Goal: Information Seeking & Learning: Stay updated

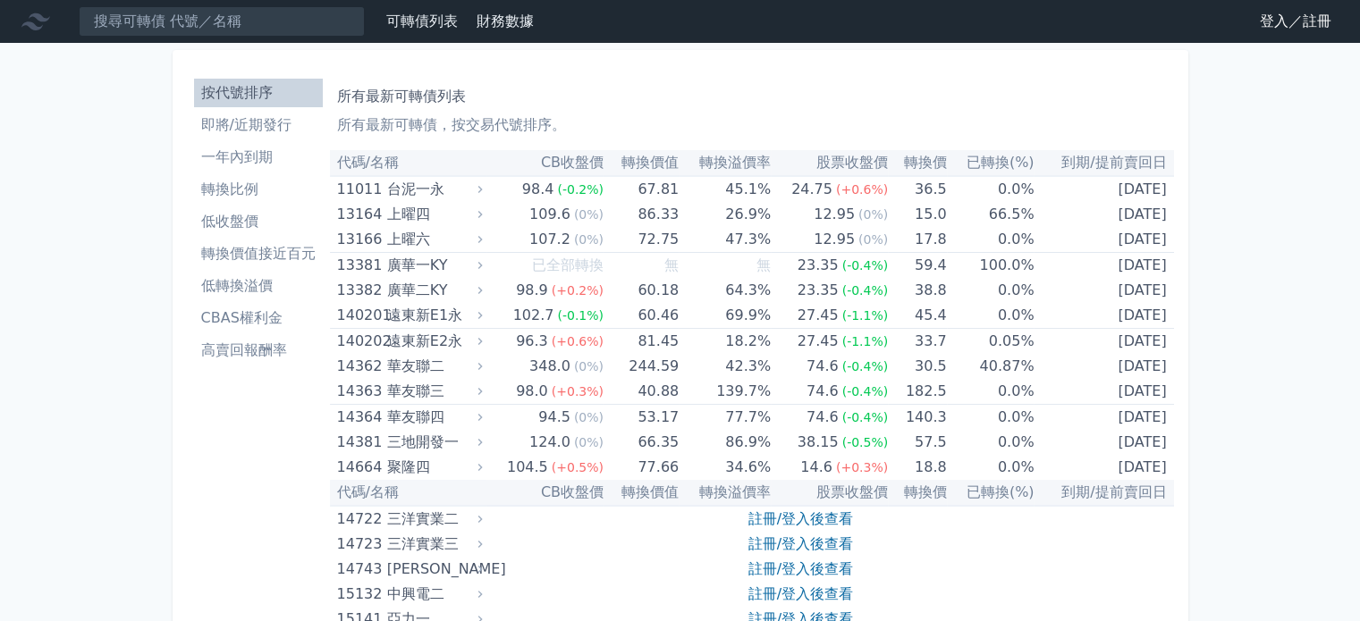
click at [323, 114] on li "即將/近期發行" at bounding box center [258, 124] width 129 height 21
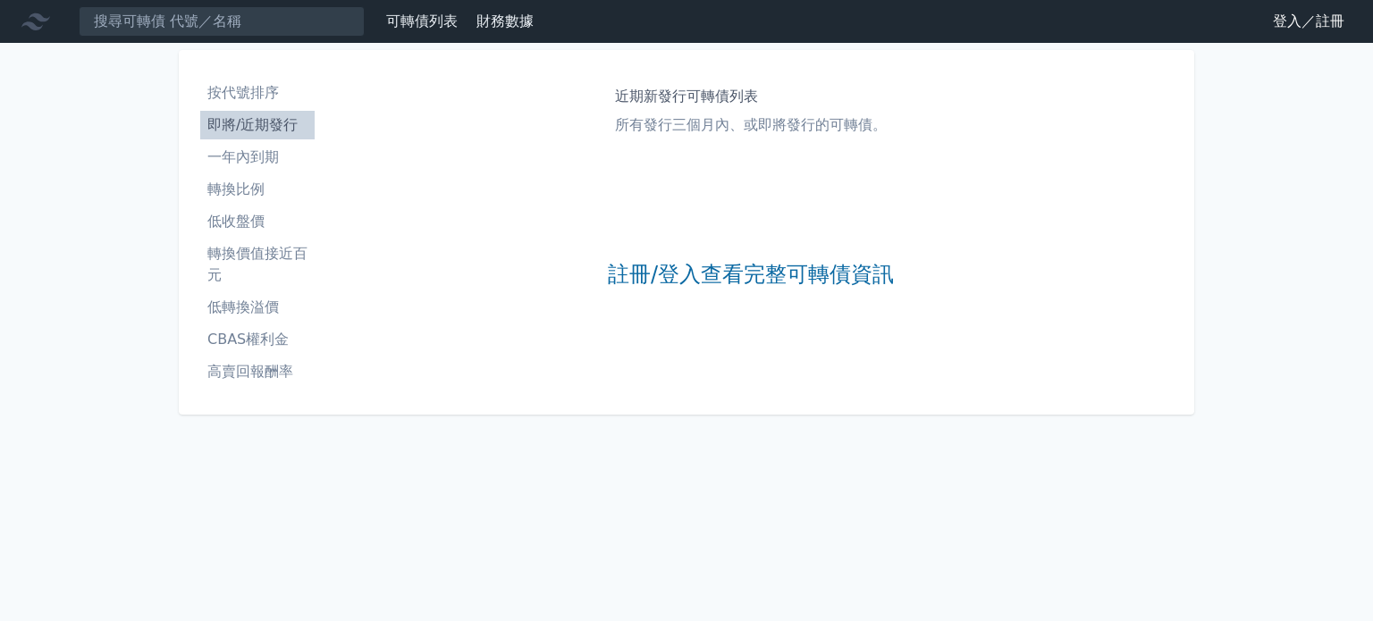
click at [315, 179] on li "轉換比例" at bounding box center [257, 189] width 114 height 21
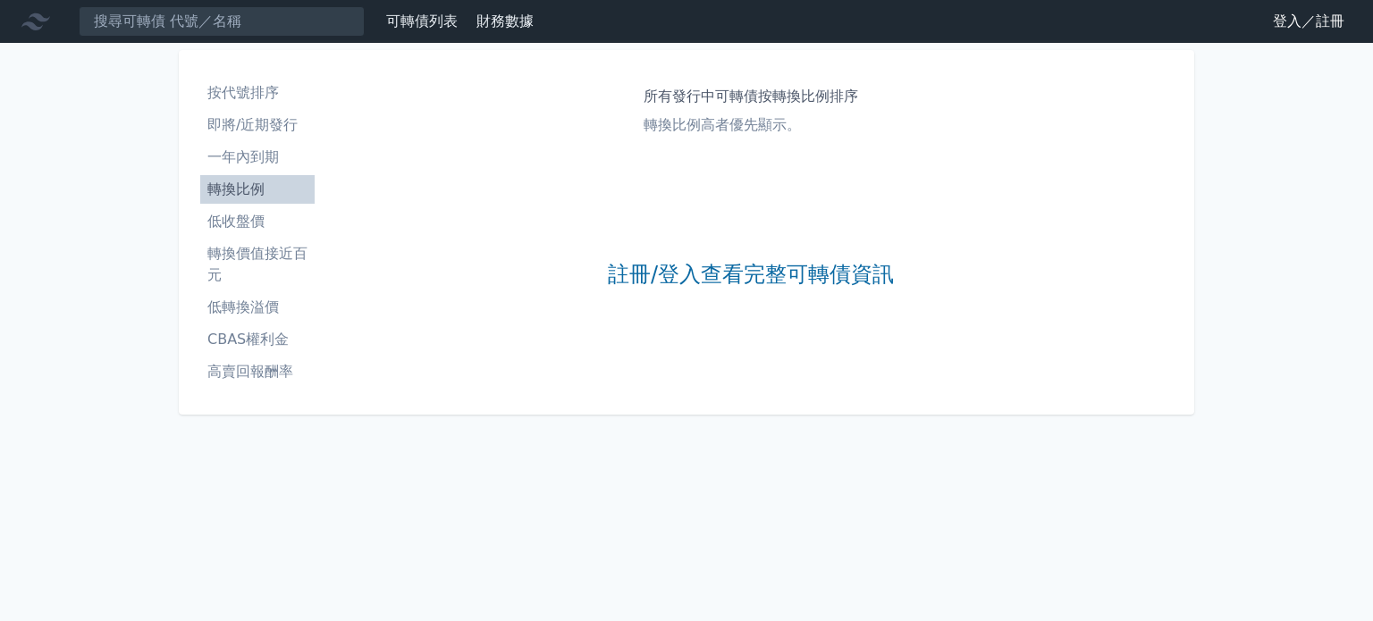
click at [315, 82] on li "按代號排序" at bounding box center [257, 92] width 114 height 21
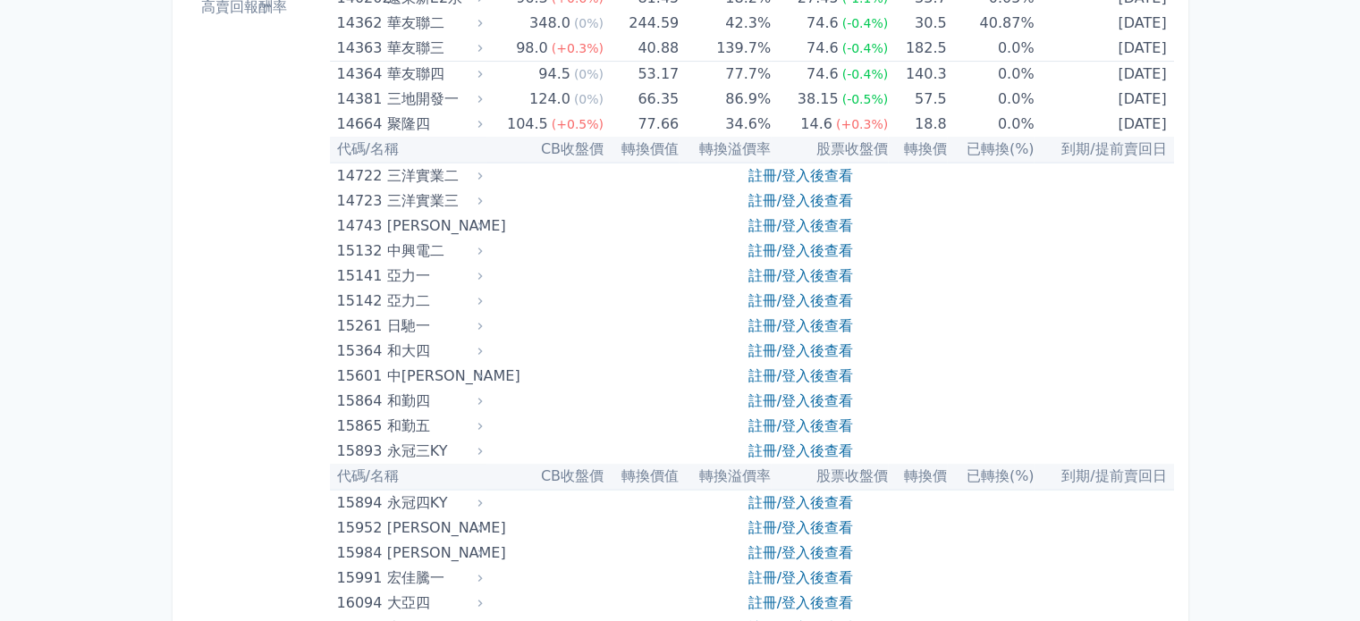
scroll to position [536, 0]
